Goal: Task Accomplishment & Management: Use online tool/utility

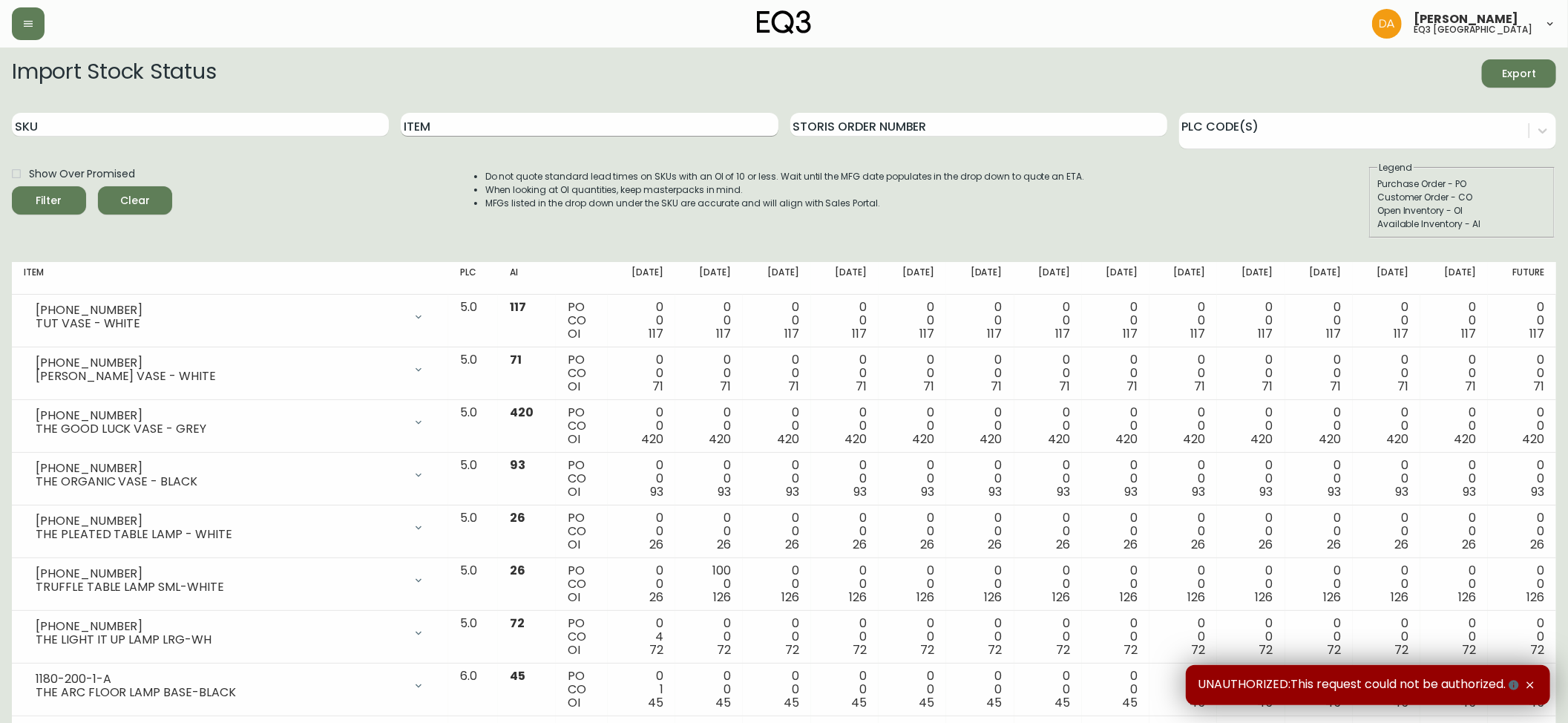
click at [494, 131] on input "Item" at bounding box center [589, 125] width 377 height 24
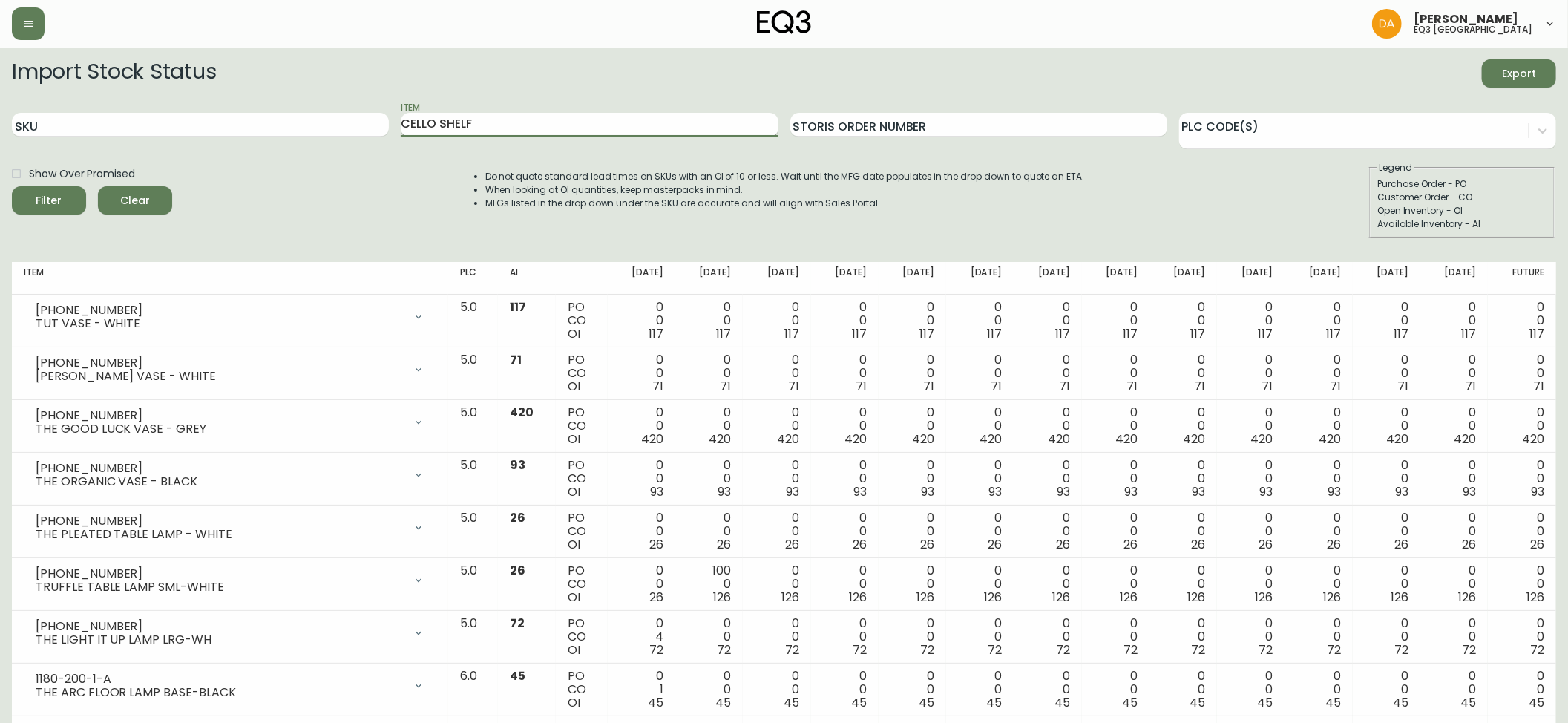
click at [12, 186] on button "Filter" at bounding box center [49, 200] width 75 height 28
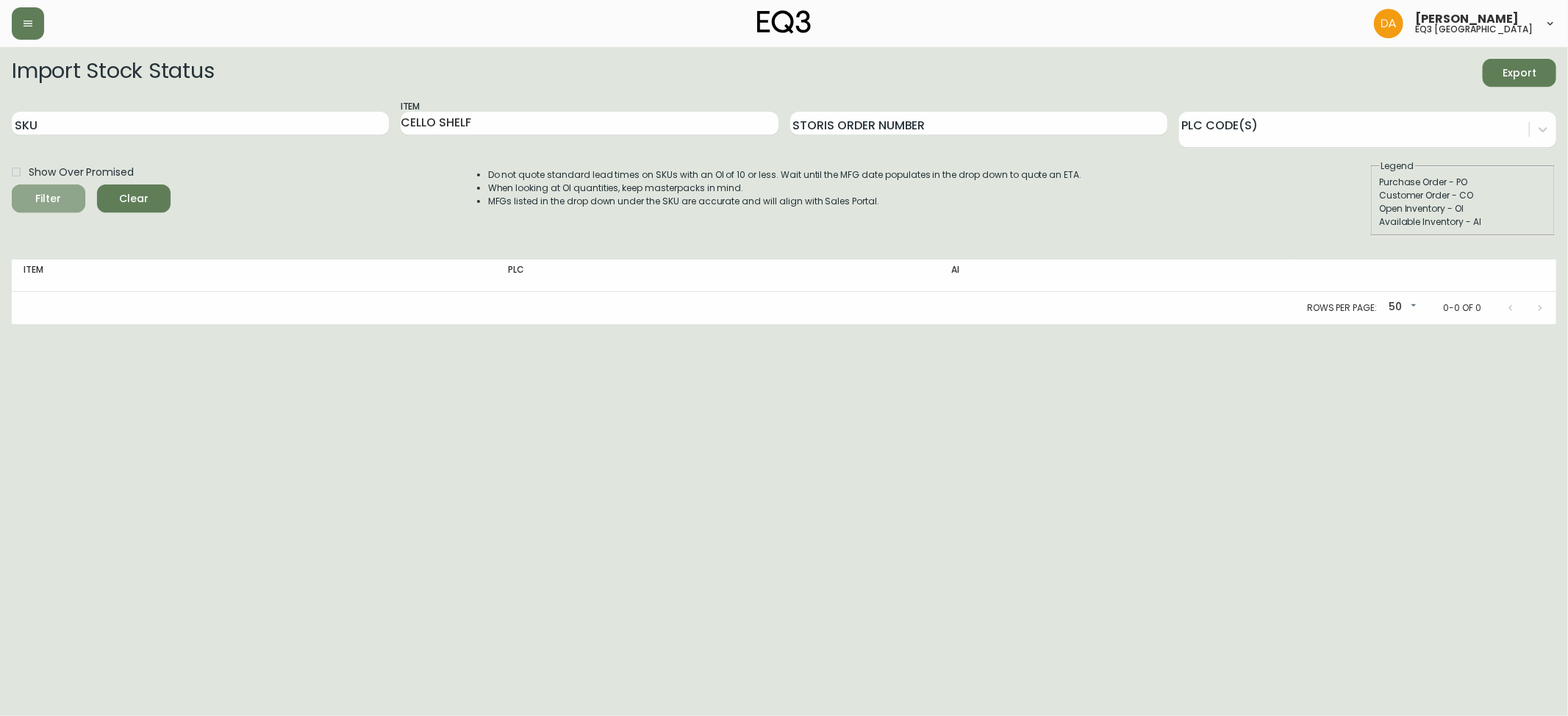
drag, startPoint x: 68, startPoint y: 202, endPoint x: 313, endPoint y: 206, distance: 245.0
click at [68, 202] on span "Filter" at bounding box center [49, 199] width 50 height 18
click at [524, 128] on input "CELLO SHELF" at bounding box center [589, 123] width 377 height 23
type input "CELLO"
click at [66, 194] on span "Filter" at bounding box center [49, 199] width 50 height 18
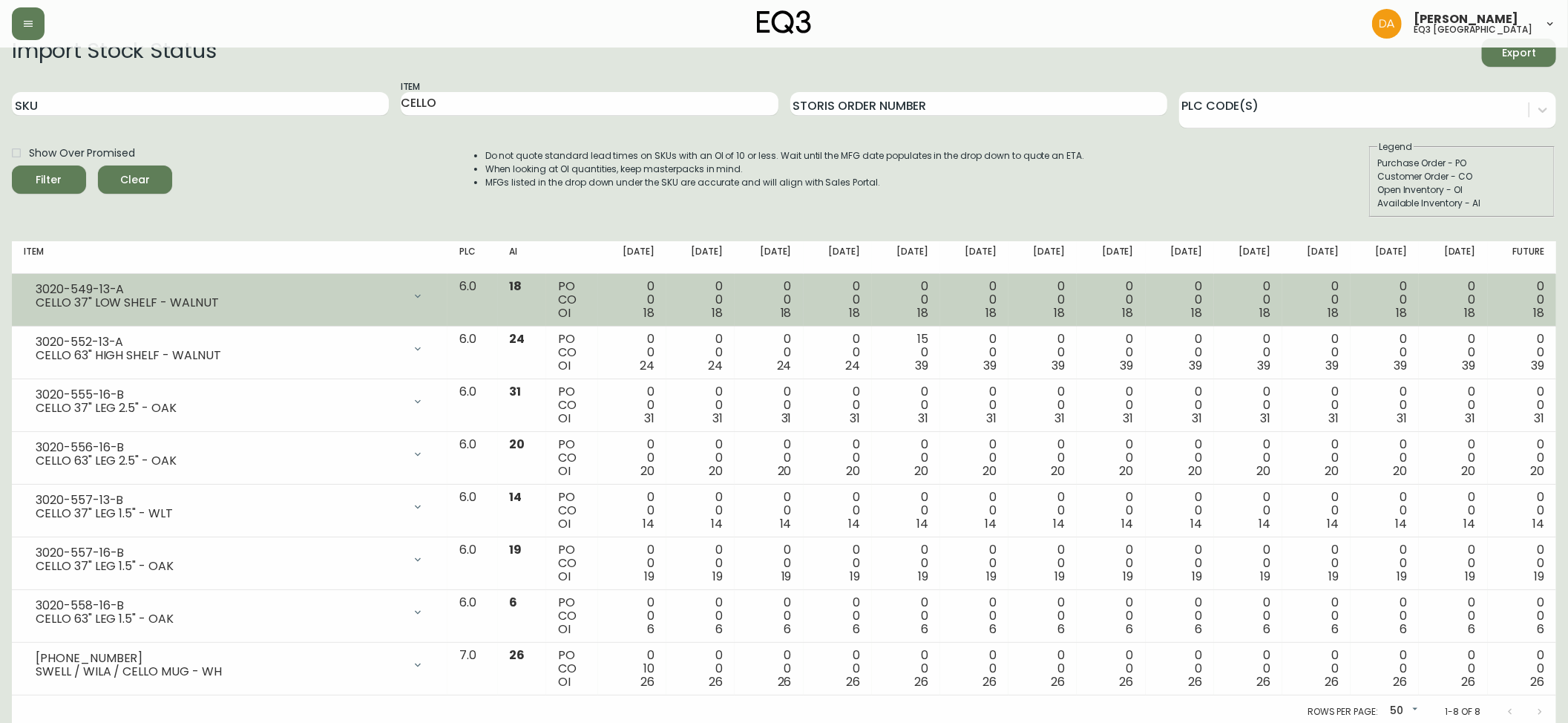
scroll to position [26, 0]
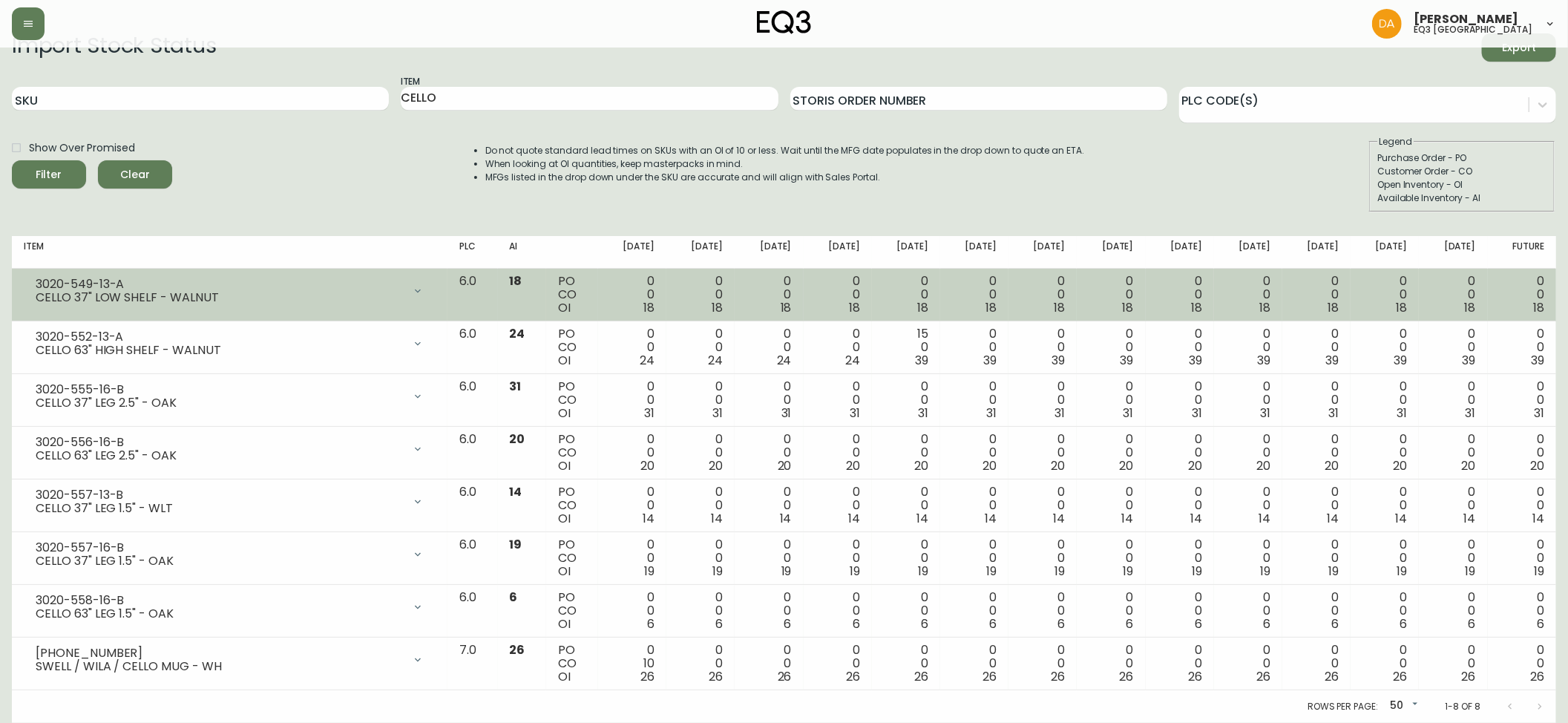
click at [276, 295] on div "CELLO 37" LOW SHELF - WALNUT" at bounding box center [219, 297] width 367 height 14
